Goal: Communication & Community: Answer question/provide support

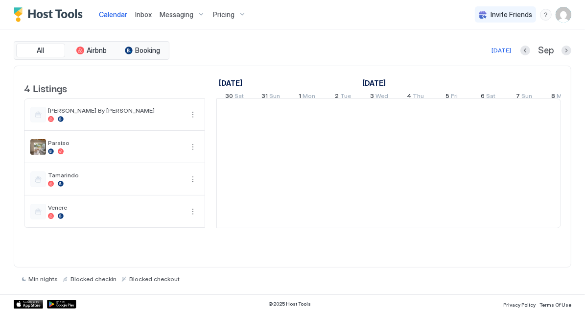
scroll to position [0, 544]
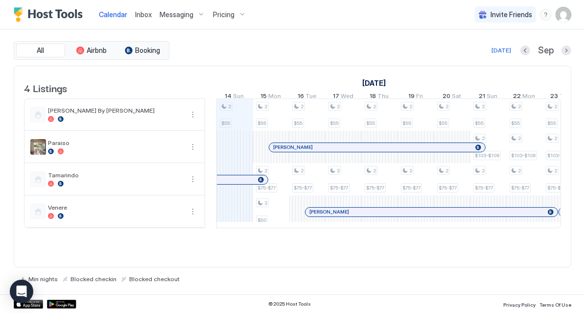
click at [150, 15] on span "Inbox" at bounding box center [143, 14] width 17 height 8
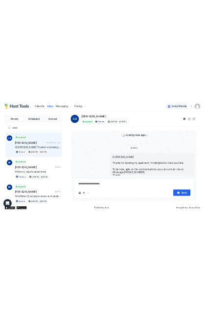
scroll to position [26, 0]
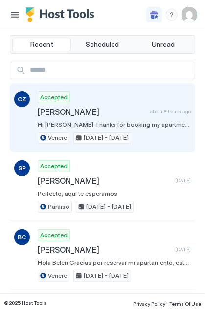
click at [85, 111] on span "[PERSON_NAME]" at bounding box center [92, 112] width 108 height 10
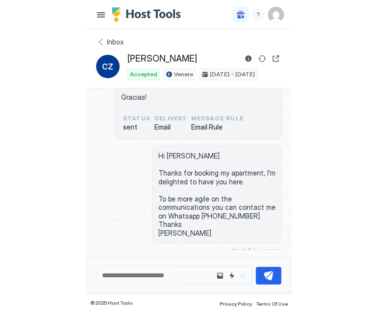
scroll to position [0, 0]
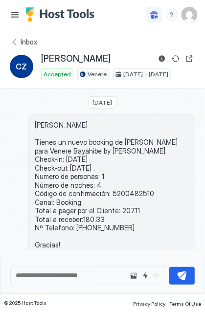
click at [140, 190] on span "[PERSON_NAME] Tienes un nuevo booking de [PERSON_NAME] para Venere Bayahibe by …" at bounding box center [112, 185] width 154 height 129
copy span "5200482510"
drag, startPoint x: 101, startPoint y: 61, endPoint x: 41, endPoint y: 62, distance: 59.8
click at [41, 62] on div "[PERSON_NAME]" at bounding box center [118, 59] width 154 height 12
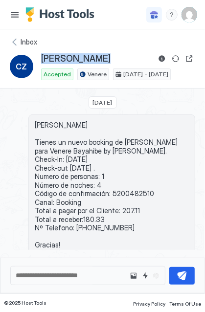
copy span "[PERSON_NAME]"
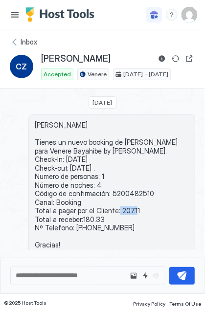
drag, startPoint x: 133, startPoint y: 208, endPoint x: 116, endPoint y: 208, distance: 17.1
click at [116, 208] on span "[PERSON_NAME] Tienes un nuevo booking de [PERSON_NAME] para Venere Bayahibe by …" at bounding box center [112, 185] width 154 height 129
copy span "207.11"
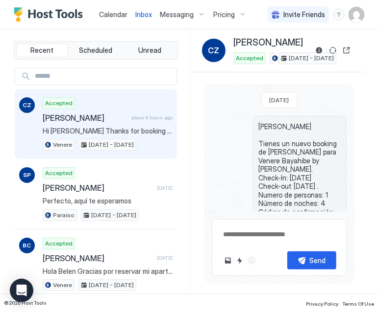
type textarea "*"
